Goal: Register for event/course

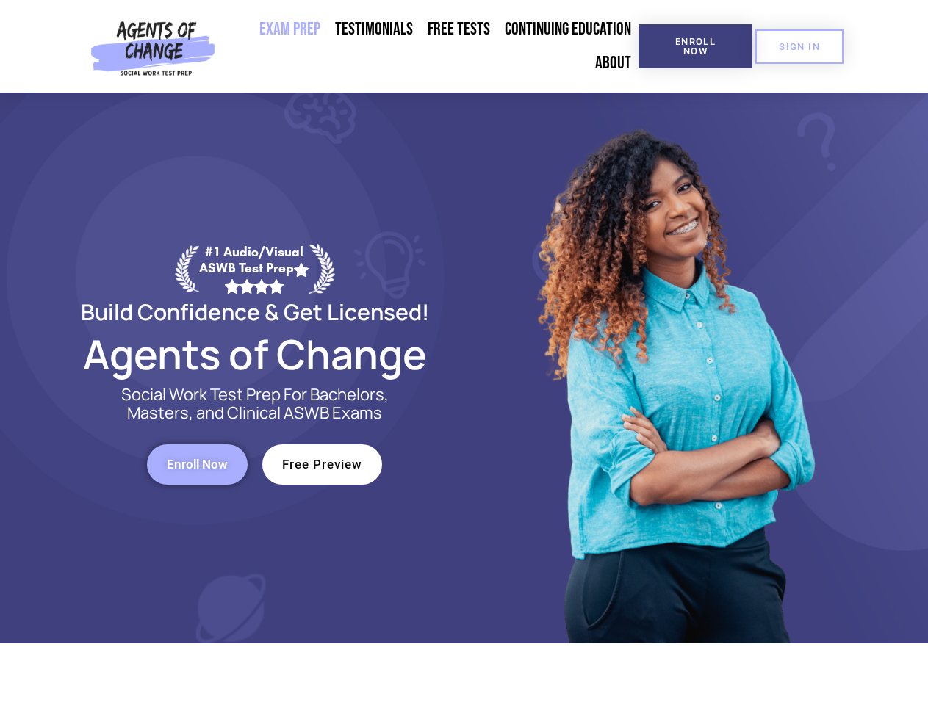
click at [464, 353] on div at bounding box center [673, 368] width 419 height 551
click at [695, 46] on span "Enroll Now" at bounding box center [695, 46] width 67 height 19
click at [800, 46] on span "SIGN IN" at bounding box center [799, 47] width 41 height 10
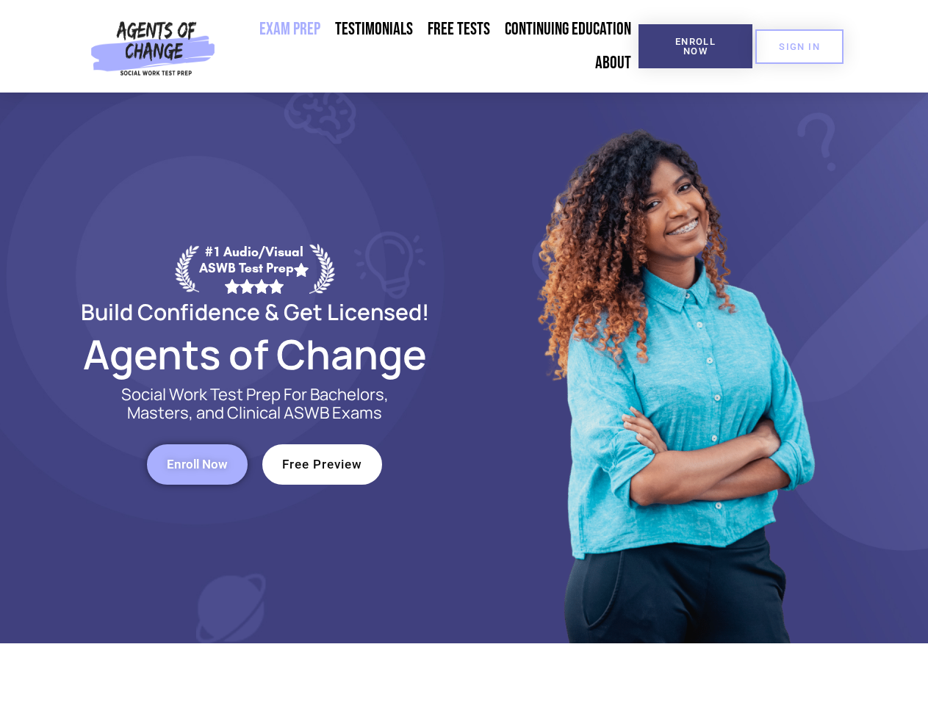
click at [197, 464] on span "Enroll Now" at bounding box center [197, 465] width 61 height 12
click at [322, 464] on span "Free Preview" at bounding box center [322, 465] width 80 height 12
